Goal: Find specific page/section

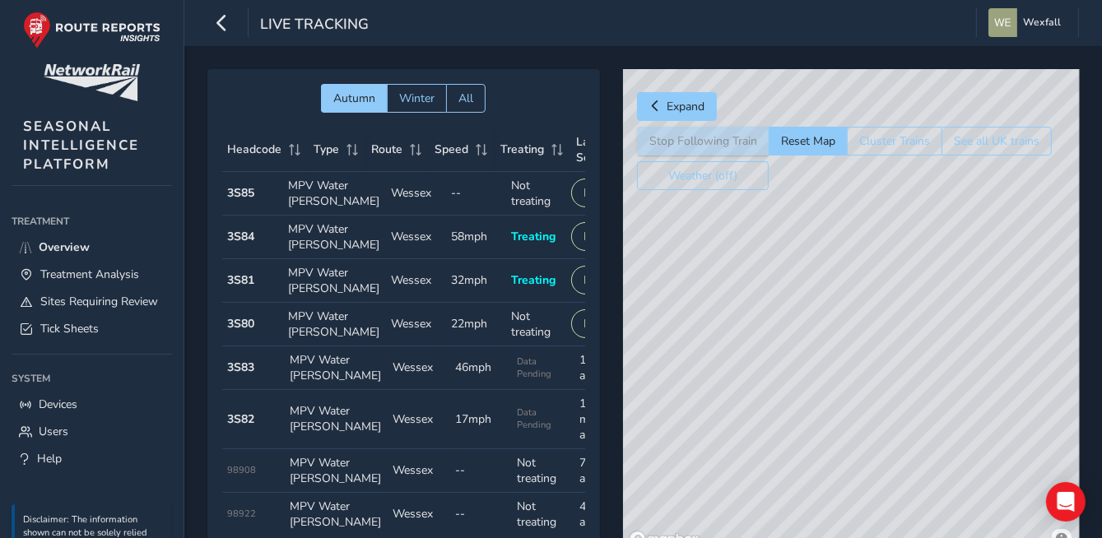
click at [799, 281] on div "© Mapbox © OpenStreetMap Improve this map" at bounding box center [851, 311] width 457 height 485
drag, startPoint x: 896, startPoint y: 337, endPoint x: 667, endPoint y: 273, distance: 238.4
click at [667, 273] on div "© Mapbox © OpenStreetMap Improve this map © Maxar" at bounding box center [851, 311] width 457 height 485
drag, startPoint x: 722, startPoint y: 310, endPoint x: 654, endPoint y: 285, distance: 72.1
click at [654, 285] on div "© Mapbox © OpenStreetMap Improve this map © Maxar" at bounding box center [851, 311] width 457 height 485
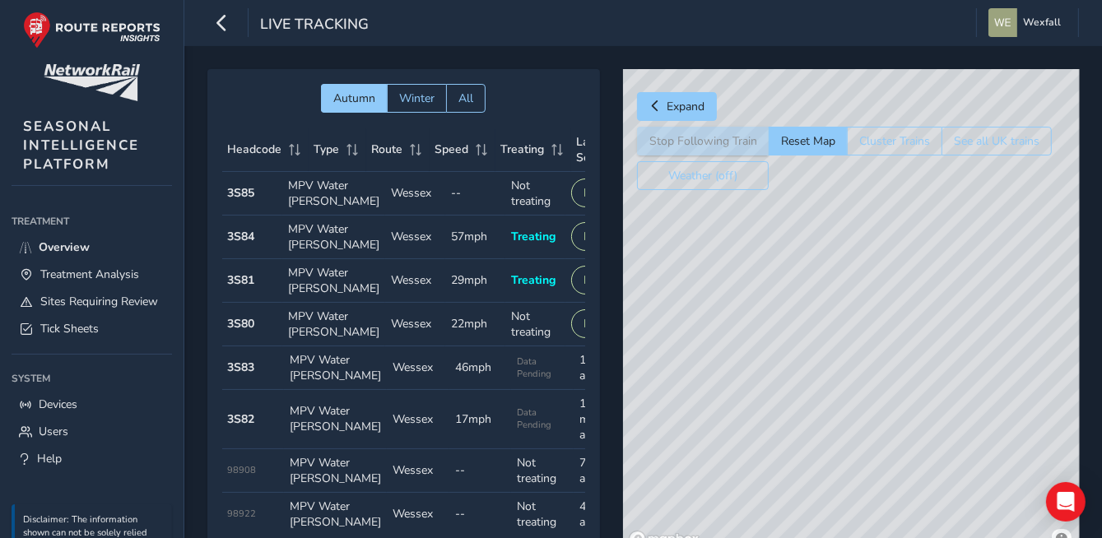
drag, startPoint x: 786, startPoint y: 343, endPoint x: 960, endPoint y: 433, distance: 196.1
click at [960, 433] on div "© Mapbox © OpenStreetMap Improve this map" at bounding box center [851, 311] width 457 height 485
click at [971, 298] on div "© Mapbox © OpenStreetMap Improve this map" at bounding box center [851, 311] width 457 height 485
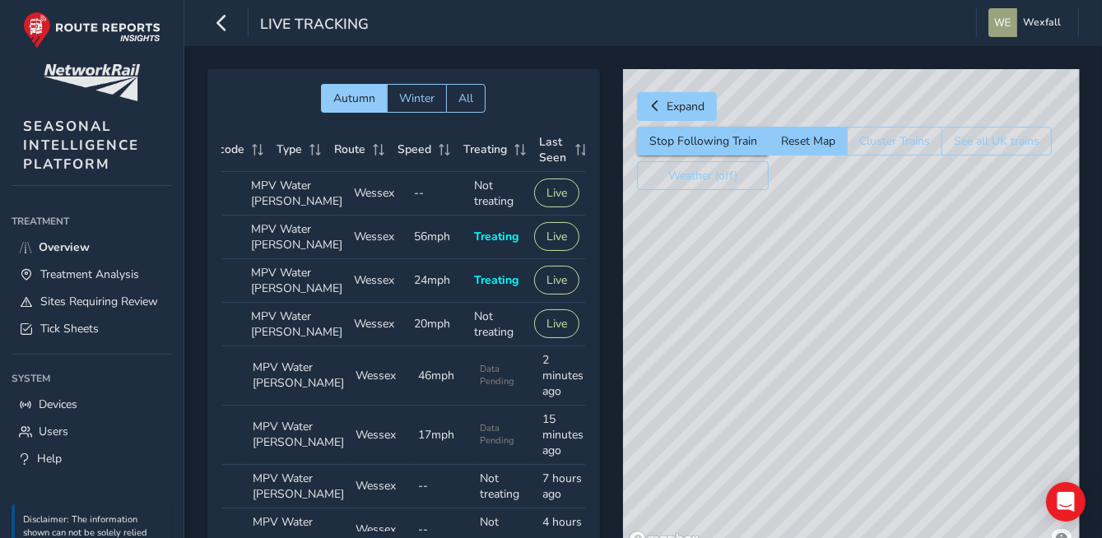
scroll to position [0, 44]
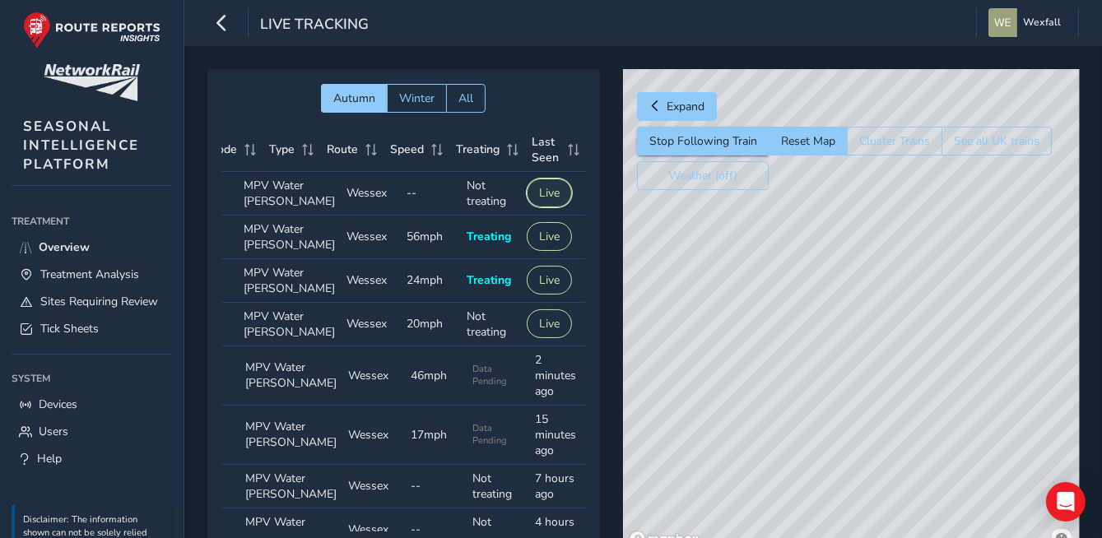
click at [536, 207] on button "Live" at bounding box center [549, 193] width 45 height 29
click at [257, 201] on td "Type MPV Water [PERSON_NAME]" at bounding box center [289, 194] width 103 height 44
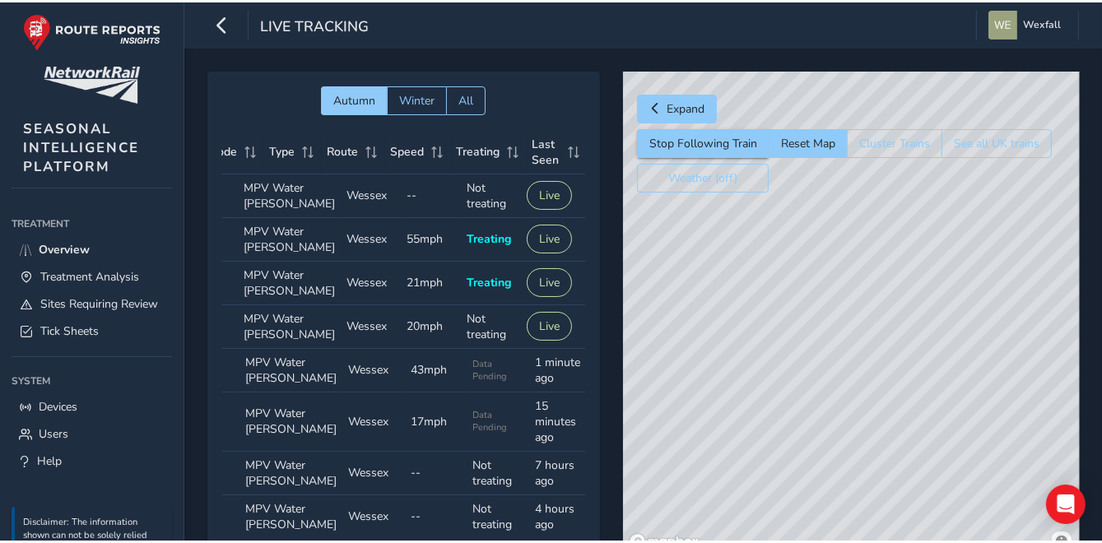
scroll to position [0, 0]
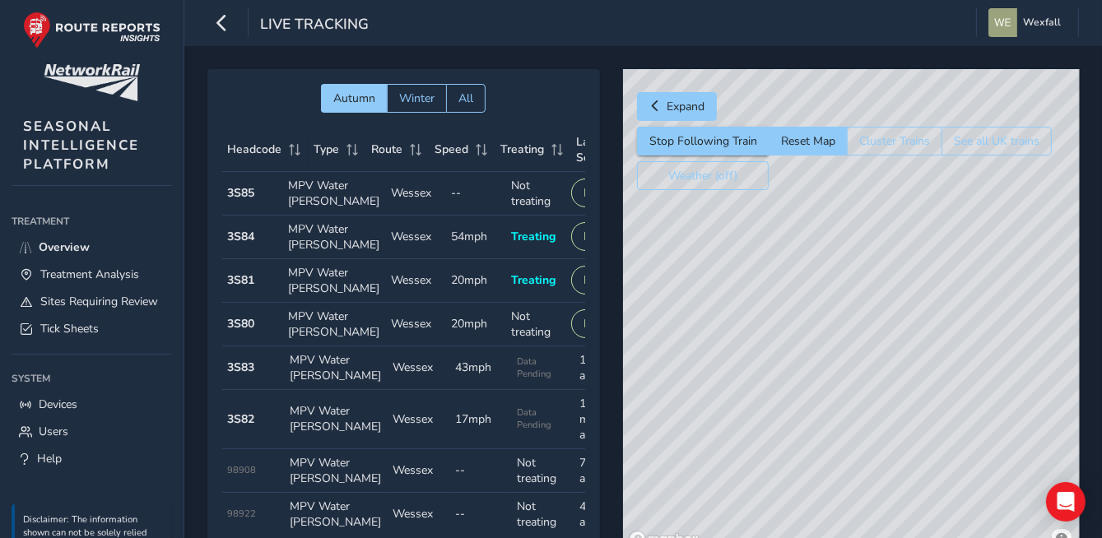
click at [243, 201] on strong "3S85" at bounding box center [241, 193] width 27 height 16
click at [240, 201] on strong "3S85" at bounding box center [241, 193] width 27 height 16
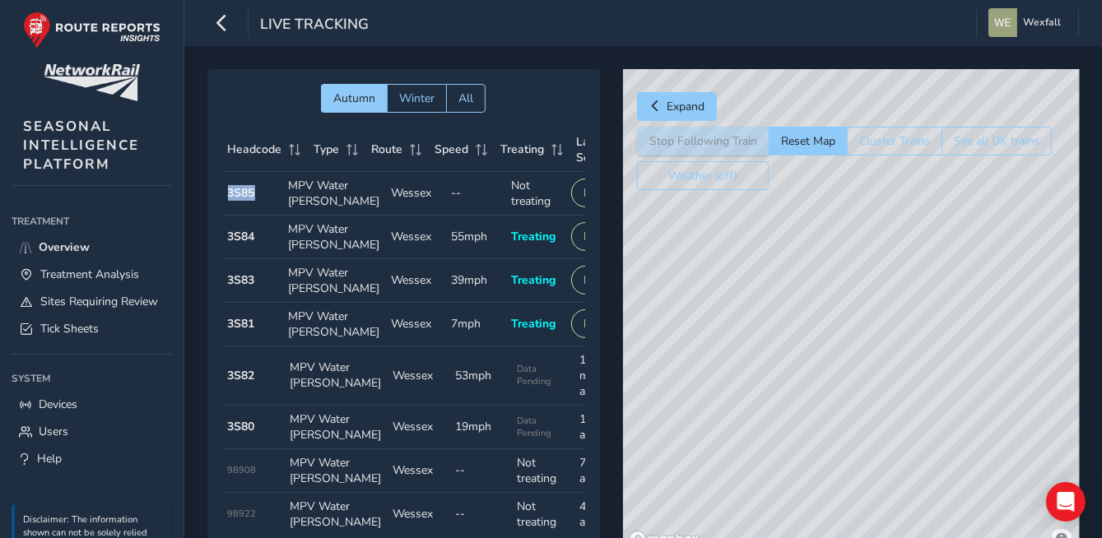
click at [806, 504] on div "© Mapbox © OpenStreetMap Improve this map" at bounding box center [851, 311] width 457 height 485
click at [90, 273] on span "Treatment Analysis" at bounding box center [89, 275] width 99 height 16
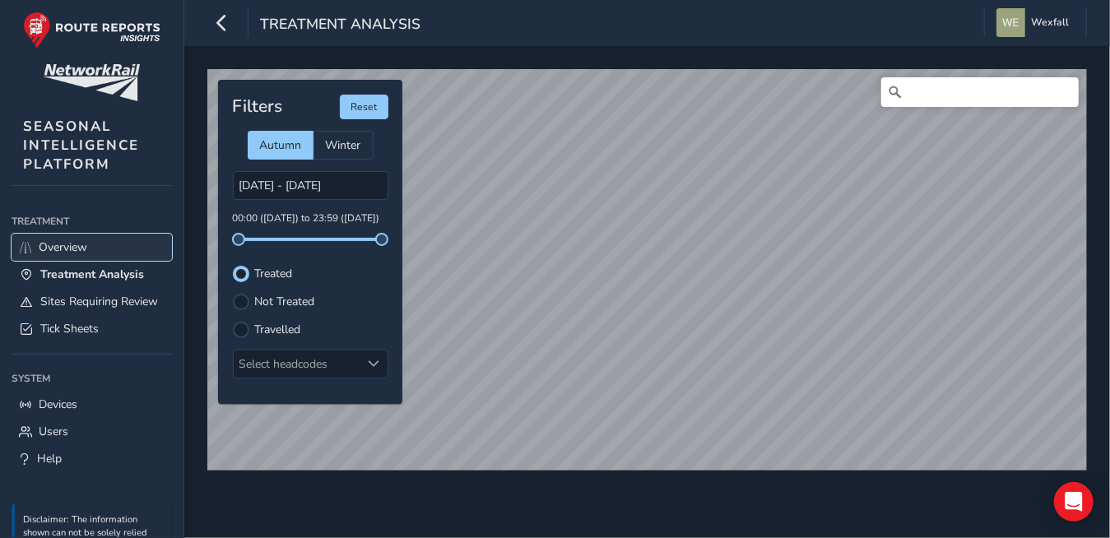
click at [77, 255] on link "Overview" at bounding box center [92, 247] width 160 height 27
